Goal: Information Seeking & Learning: Learn about a topic

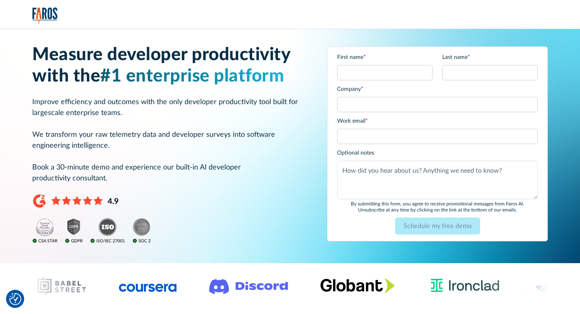
scroll to position [4, 0]
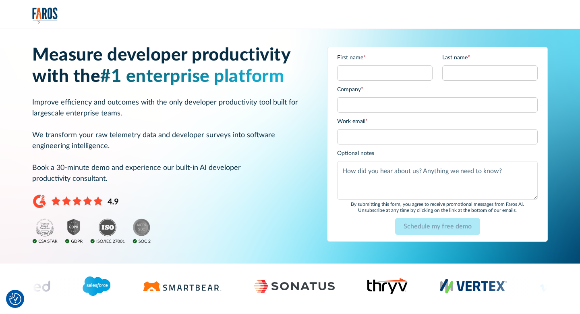
click at [394, 127] on div "Work email * Please enter a valid business email address." at bounding box center [437, 130] width 201 height 27
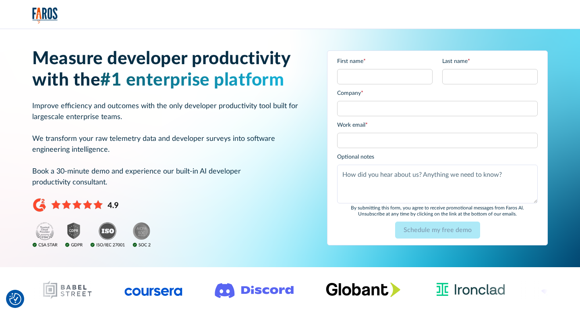
click at [156, 54] on h1 "Measure developer productivity with the #1 enterprise platform" at bounding box center [170, 69] width 276 height 43
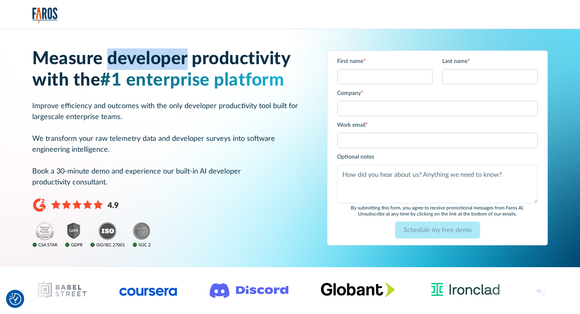
click at [156, 54] on h1 "Measure developer productivity with the #1 enterprise platform" at bounding box center [170, 69] width 276 height 43
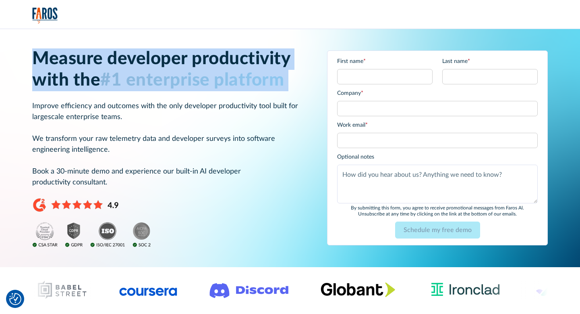
click at [156, 54] on h1 "Measure developer productivity with the #1 enterprise platform" at bounding box center [170, 69] width 276 height 43
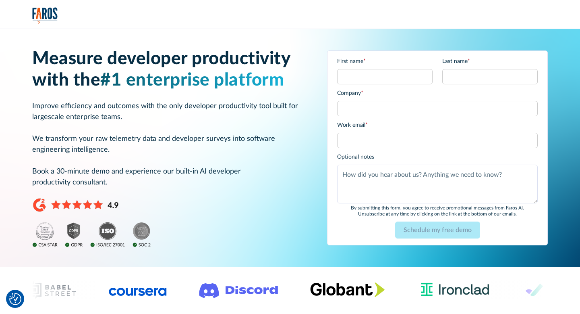
click at [189, 60] on h1 "Measure developer productivity with the #1 enterprise platform" at bounding box center [170, 69] width 276 height 43
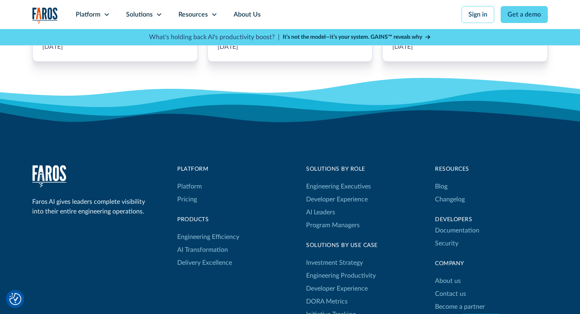
scroll to position [4928, 0]
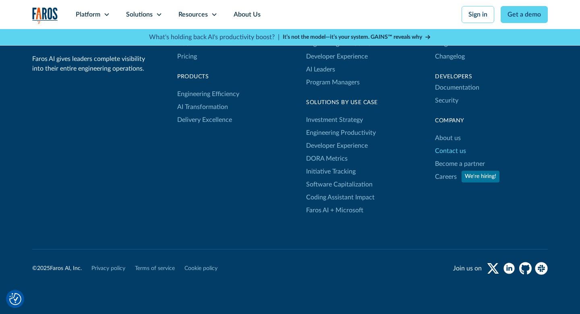
click at [455, 144] on link "Contact us" at bounding box center [450, 150] width 31 height 13
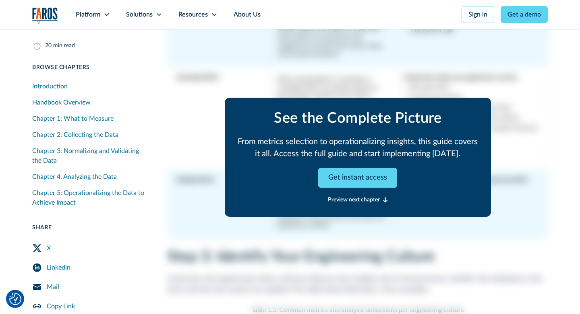
scroll to position [3285, 0]
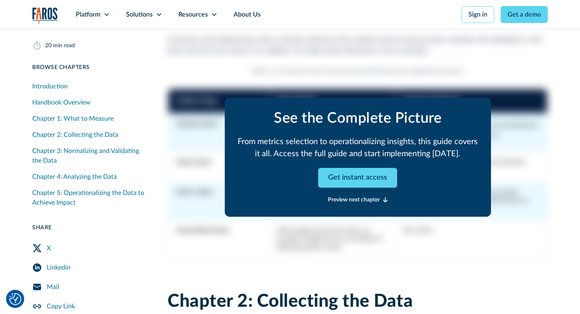
click at [413, 68] on div "See the Complete Picture From metrics selection to operationalizing insights, t…" at bounding box center [358, 157] width 266 height 188
click at [366, 180] on link "Get instant access" at bounding box center [357, 178] width 79 height 20
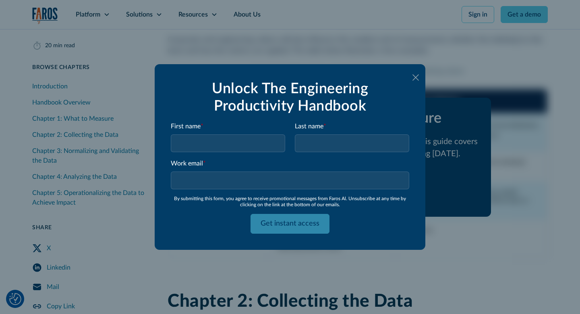
click at [415, 78] on icon at bounding box center [416, 77] width 6 height 6
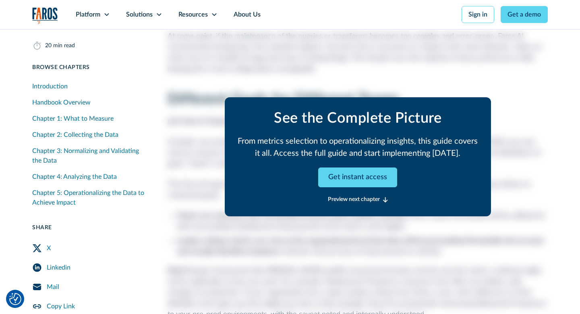
scroll to position [7591, 0]
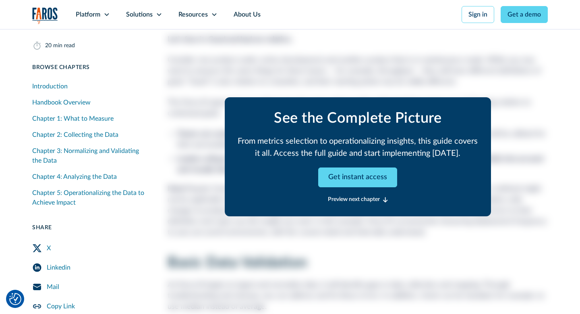
click at [360, 201] on div "Preview next chapter" at bounding box center [354, 200] width 52 height 8
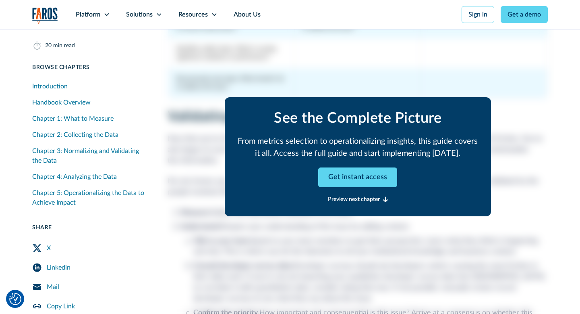
click at [360, 201] on div "Preview next chapter" at bounding box center [354, 200] width 52 height 8
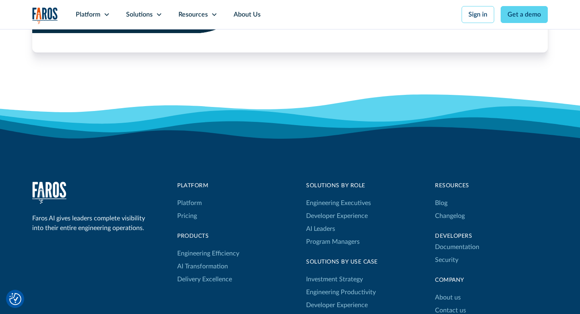
scroll to position [14592, 0]
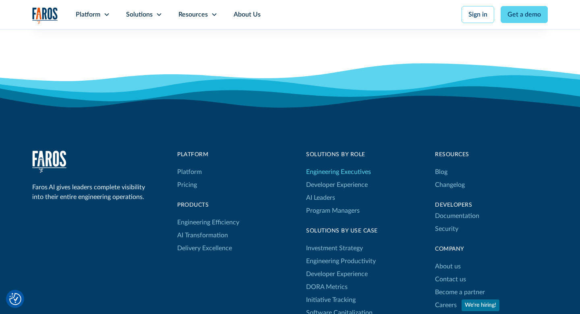
click at [366, 165] on link "Engineering Executives" at bounding box center [338, 171] width 65 height 13
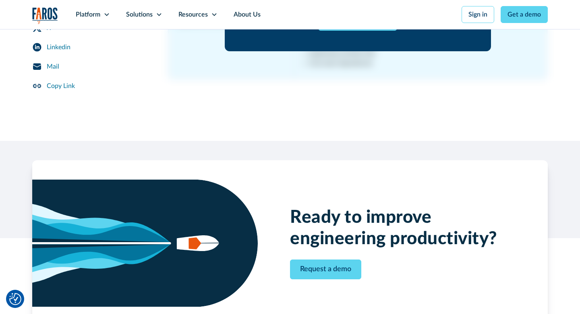
scroll to position [14267, 0]
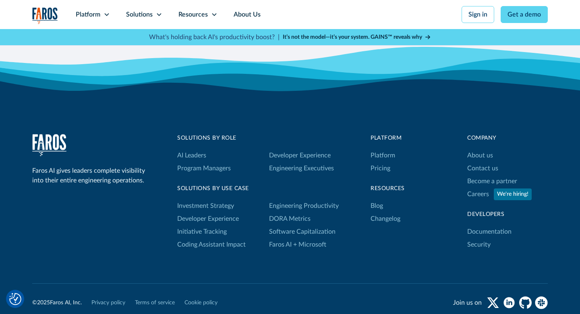
scroll to position [1662, 0]
